Goal: Check status: Check status

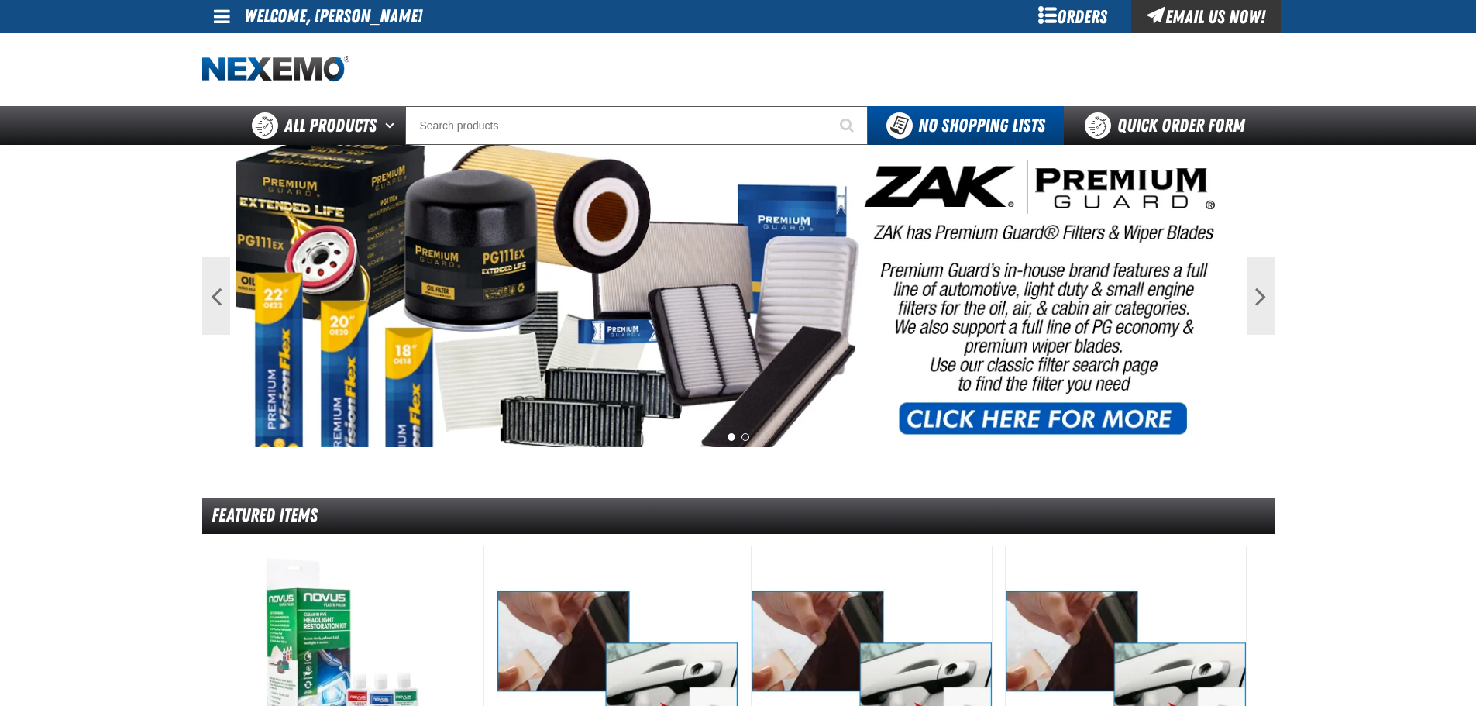
click at [1058, 12] on div "Orders" at bounding box center [1073, 16] width 116 height 33
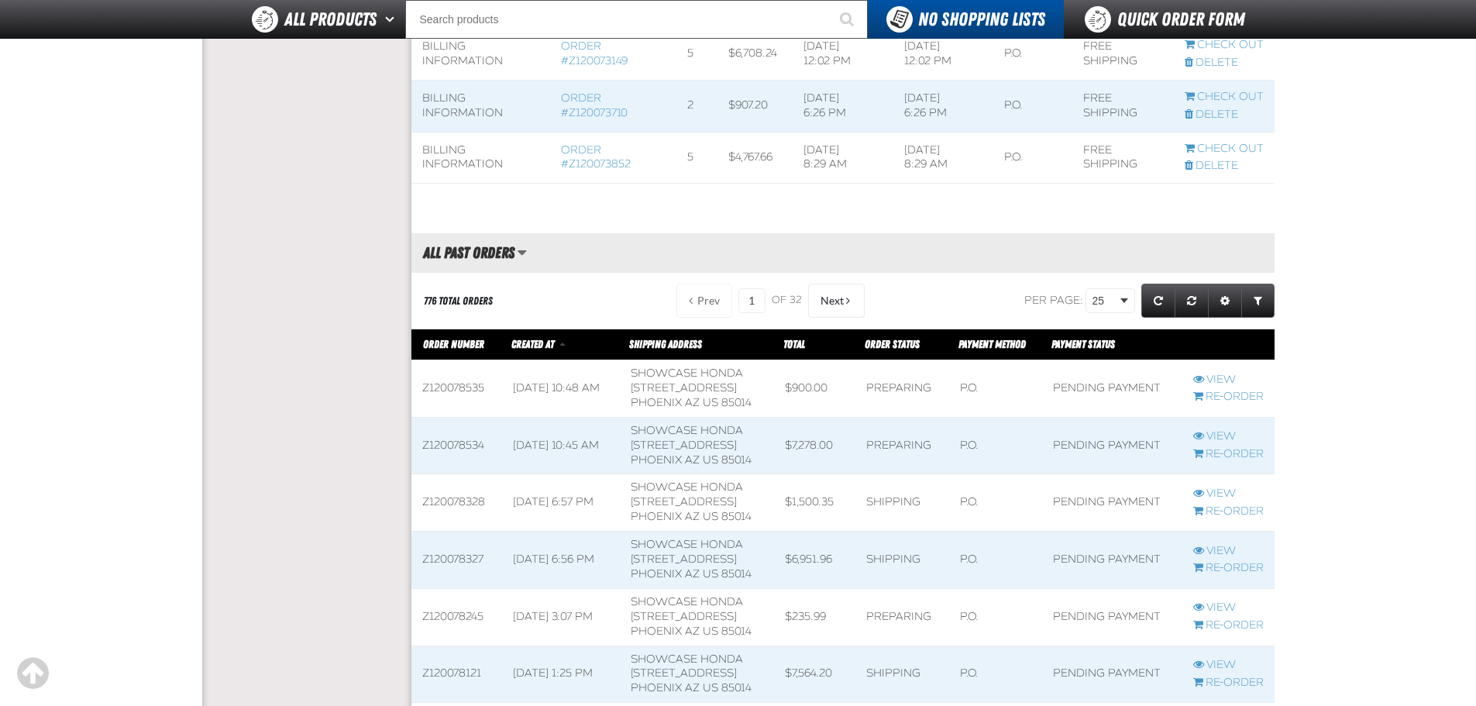
scroll to position [1084, 0]
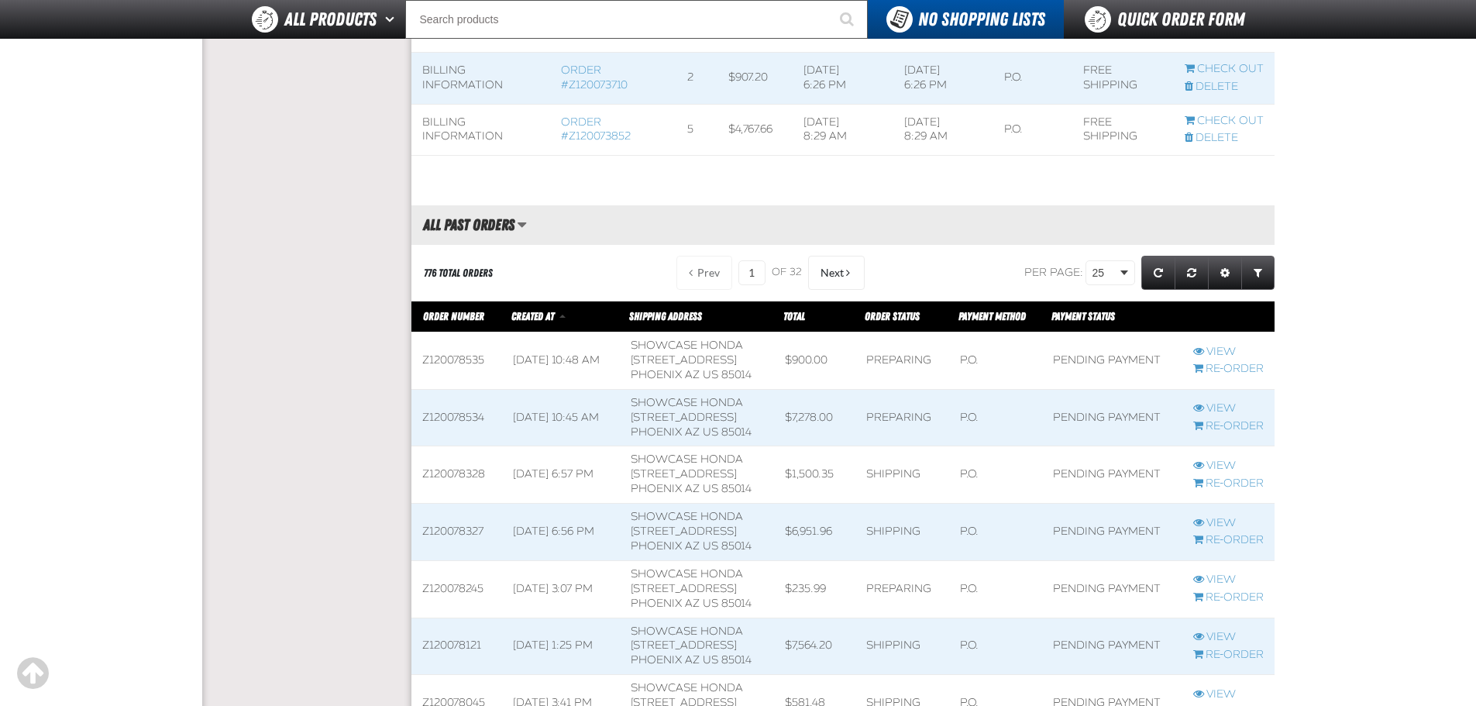
click at [457, 381] on span at bounding box center [456, 360] width 91 height 57
